Goal: Task Accomplishment & Management: Use online tool/utility

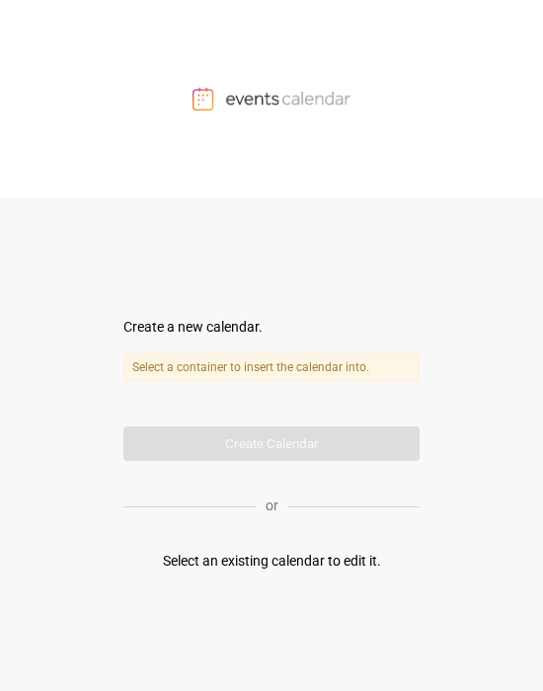
click at [273, 367] on label "Select a container to insert the calendar into." at bounding box center [271, 367] width 296 height 28
click at [220, 327] on div "Create a new calendar." at bounding box center [271, 327] width 296 height 21
click at [287, 427] on form "Create a new calendar. Select a container to insert the calendar into. Calendar…" at bounding box center [271, 389] width 296 height 144
click at [252, 577] on div "Create a new calendar. Select a container to insert the calendar into. Calendar…" at bounding box center [271, 443] width 296 height 493
click at [262, 559] on div "Select an existing calendar to edit it." at bounding box center [272, 560] width 218 height 21
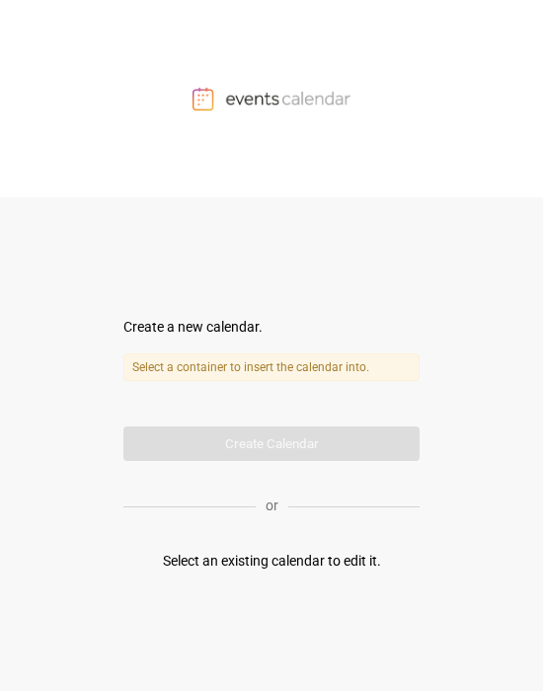
click at [269, 487] on div "or" at bounding box center [271, 505] width 296 height 48
click at [273, 442] on form "Create a new calendar. Select a container to insert the calendar into. Calendar…" at bounding box center [271, 389] width 296 height 144
click at [298, 87] on img at bounding box center [271, 99] width 158 height 24
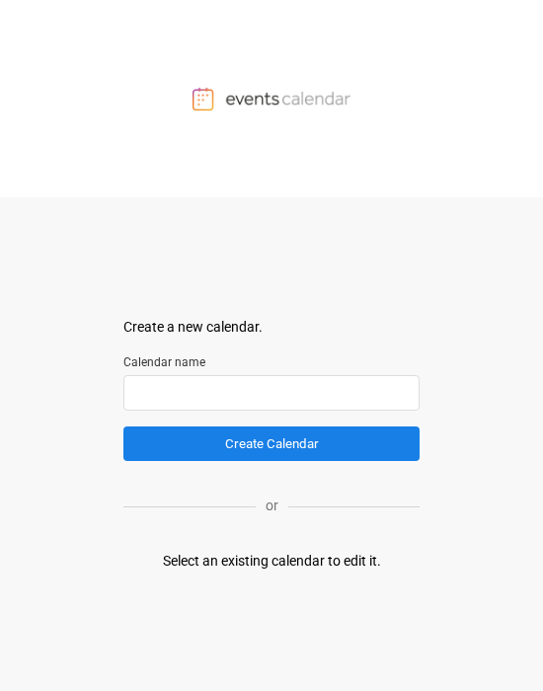
click at [259, 383] on input "text" at bounding box center [271, 393] width 296 height 36
click at [255, 391] on div "Select an existing calendar to edit it." at bounding box center [272, 560] width 218 height 21
click at [274, 391] on div "Select an existing calendar to edit it." at bounding box center [272, 560] width 218 height 21
drag, startPoint x: 312, startPoint y: 560, endPoint x: 344, endPoint y: 559, distance: 32.6
click at [274, 391] on div "Select an existing calendar to edit it." at bounding box center [272, 560] width 218 height 21
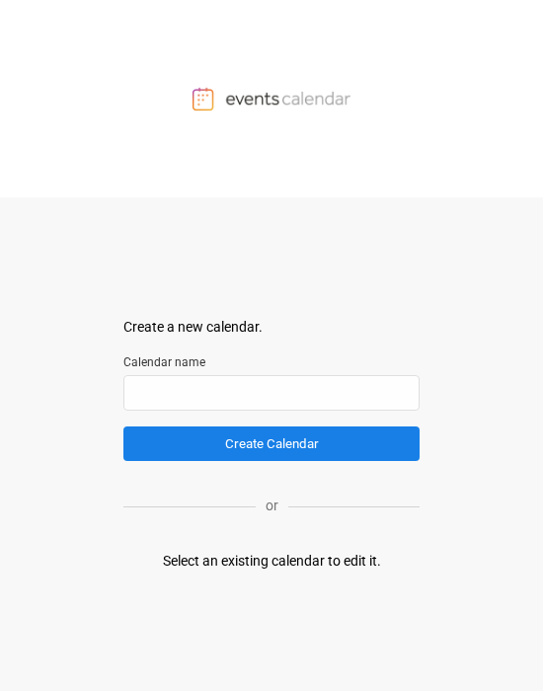
click at [274, 391] on div "Select an existing calendar to edit it." at bounding box center [272, 560] width 218 height 21
click at [263, 391] on input "text" at bounding box center [271, 393] width 296 height 36
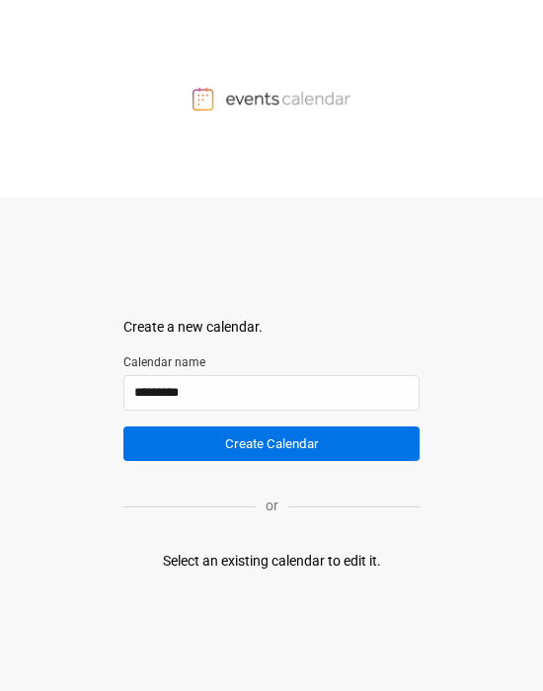
type input "*********"
click at [274, 391] on button "Create Calendar" at bounding box center [271, 443] width 296 height 35
